Goal: Task Accomplishment & Management: Complete application form

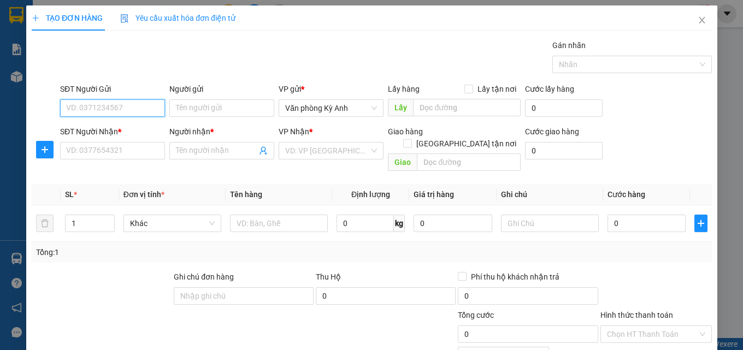
click at [231, 14] on span "Yêu cầu xuất hóa đơn điện tử" at bounding box center [177, 18] width 115 height 9
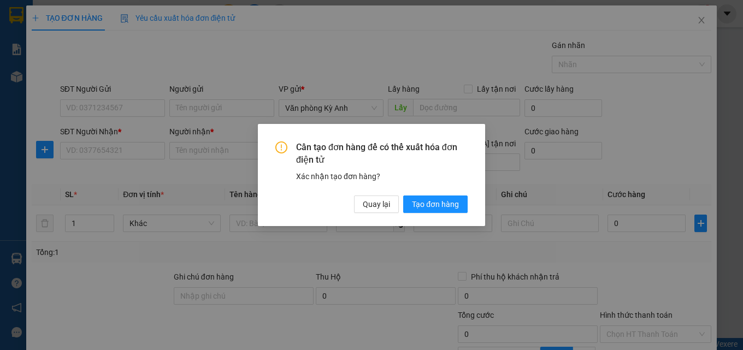
click at [132, 105] on div "Cần tạo đơn hàng để có thể xuất hóa đơn điện tử Xác nhận tạo đơn hàng? Quay lại…" at bounding box center [371, 175] width 743 height 350
click at [377, 205] on span "Quay lại" at bounding box center [376, 204] width 27 height 12
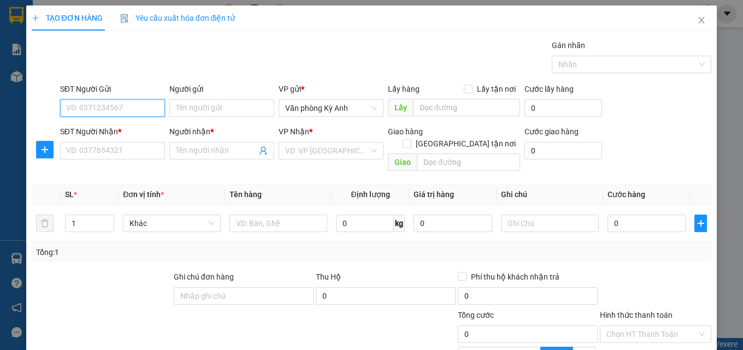
click at [124, 108] on input "SĐT Người Gửi" at bounding box center [112, 107] width 105 height 17
type input "0969010187"
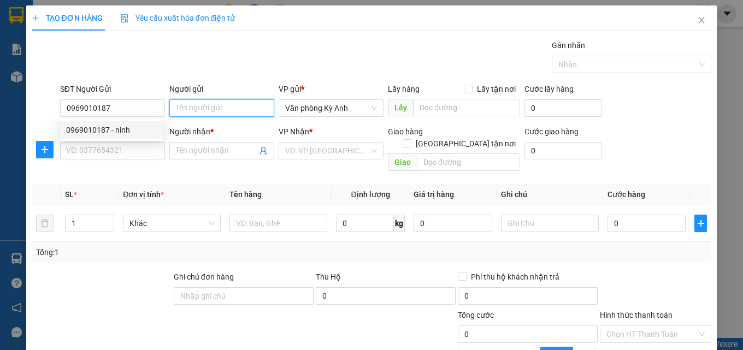
click at [240, 105] on input "Người gửi" at bounding box center [221, 107] width 105 height 17
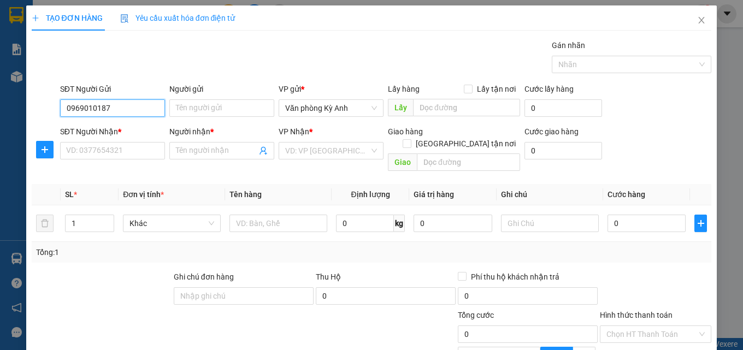
click at [152, 110] on input "0969010187" at bounding box center [112, 107] width 105 height 17
click at [153, 122] on div "0969010187 - ninh" at bounding box center [112, 129] width 104 height 17
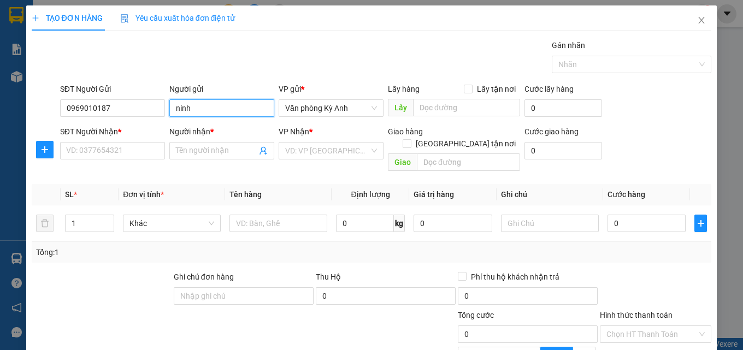
drag, startPoint x: 185, startPoint y: 112, endPoint x: 149, endPoint y: 118, distance: 37.0
click at [149, 118] on div "SĐT Người Gửi 0969010187 Người gửi ninh ninh VP gửi * Văn phòng Kỳ Anh Lấy hàng…" at bounding box center [386, 102] width 656 height 38
type input "c liêu"
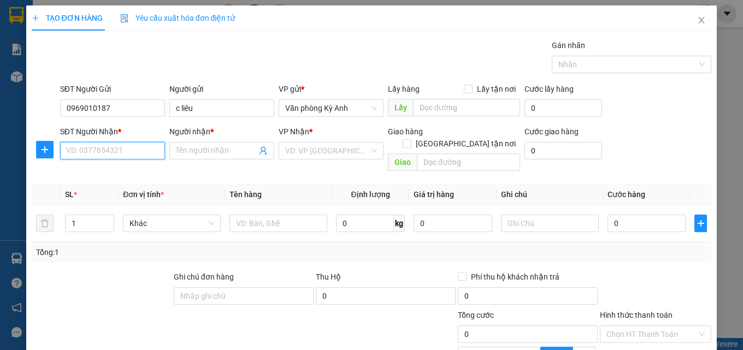
click at [88, 146] on input "SĐT Người Nhận *" at bounding box center [112, 150] width 105 height 17
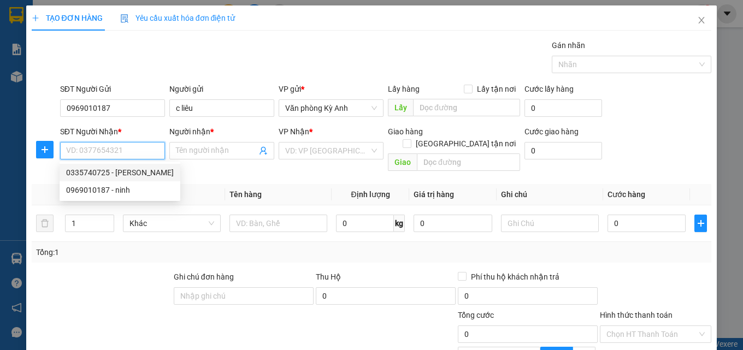
click at [73, 173] on div "0335740725 - [PERSON_NAME]" at bounding box center [120, 173] width 108 height 12
type input "0335740725"
type input "huyền"
type input "ninh bình"
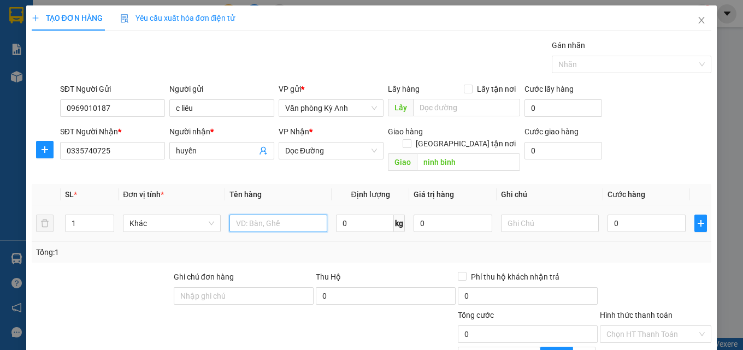
click at [259, 215] on input "text" at bounding box center [278, 223] width 98 height 17
type input "1 xốp đồ khô"
click at [619, 215] on input "0" at bounding box center [646, 223] width 79 height 17
type input "5"
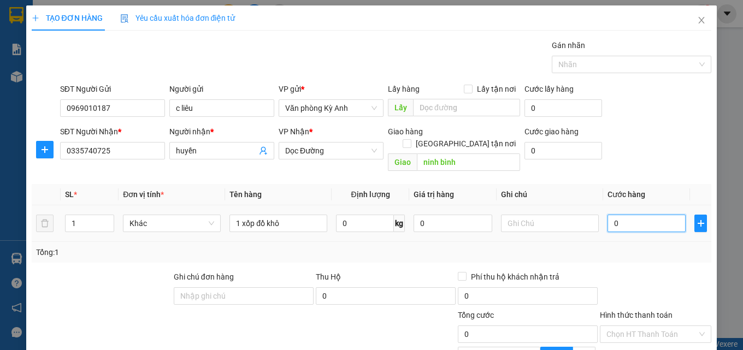
type input "5"
type input "50"
type input "500"
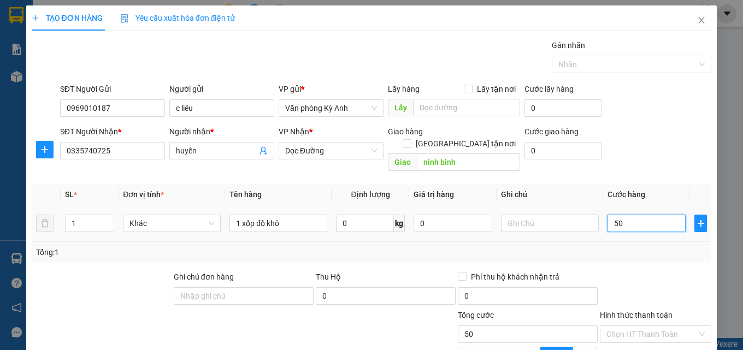
type input "500"
type input "5.000"
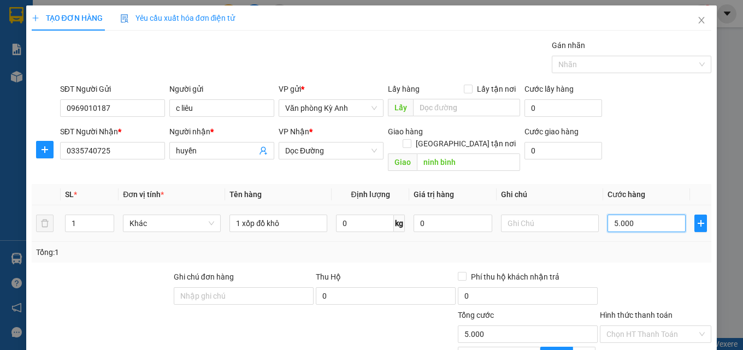
type input "50.000"
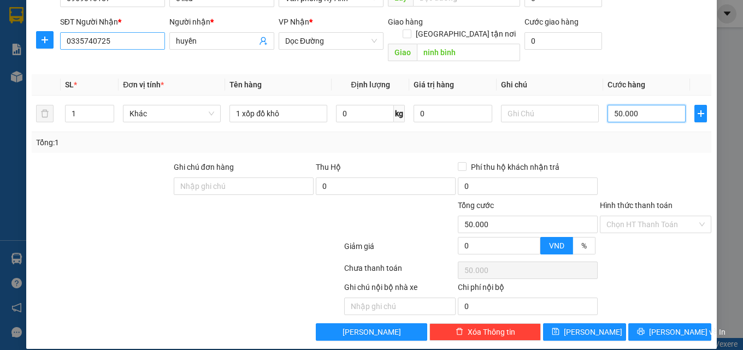
type input "50.000"
click at [97, 40] on input "0335740725" at bounding box center [112, 40] width 105 height 17
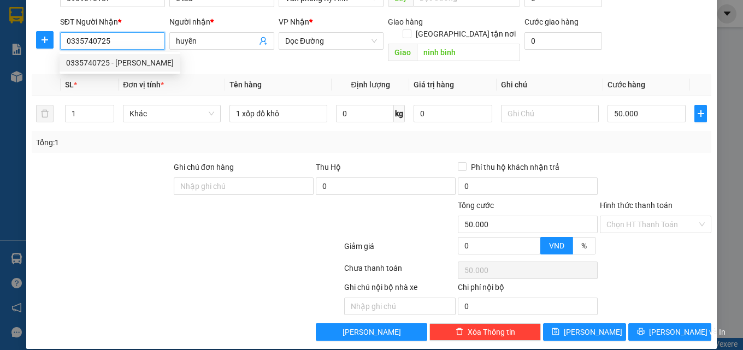
click at [97, 40] on input "0335740725" at bounding box center [112, 40] width 105 height 17
click at [183, 74] on th "Đơn vị tính *" at bounding box center [172, 84] width 106 height 21
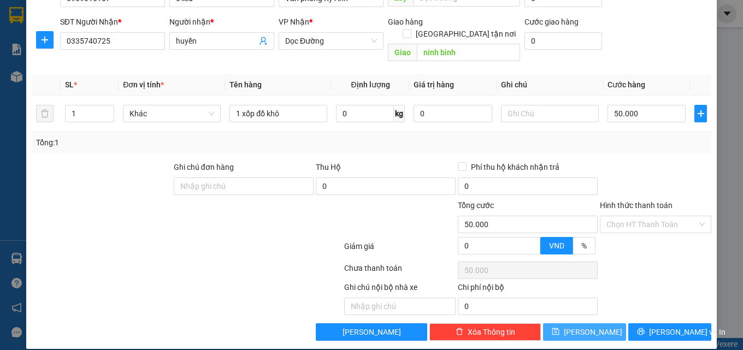
click at [605, 323] on button "[PERSON_NAME]" at bounding box center [584, 331] width 83 height 17
type input "0"
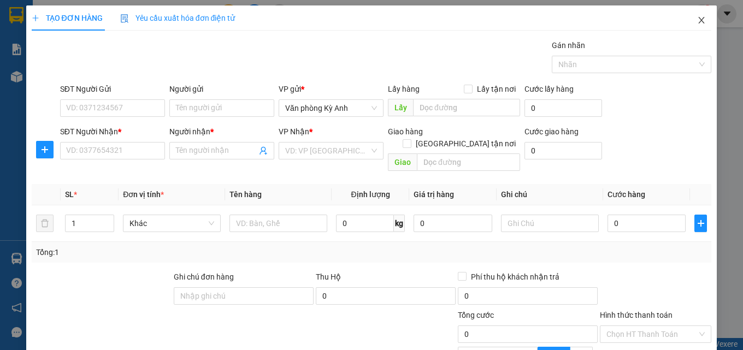
click at [694, 9] on span "Close" at bounding box center [701, 20] width 31 height 31
click at [692, 15] on div "1" at bounding box center [701, 13] width 19 height 19
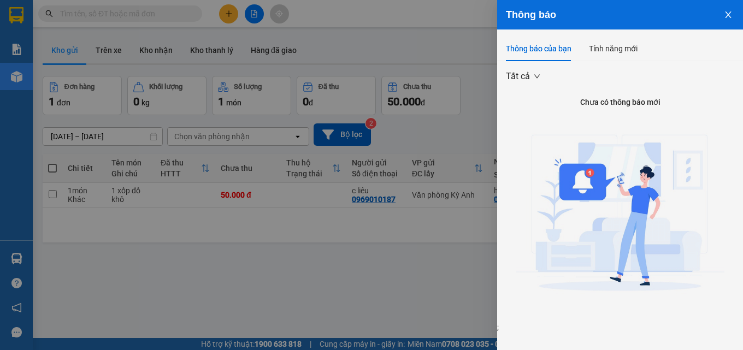
click at [285, 285] on div at bounding box center [371, 175] width 743 height 350
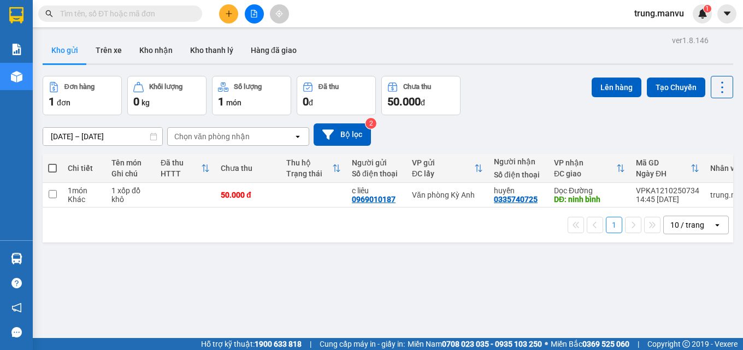
click at [169, 15] on input "text" at bounding box center [124, 14] width 129 height 12
